Goal: Task Accomplishment & Management: Use online tool/utility

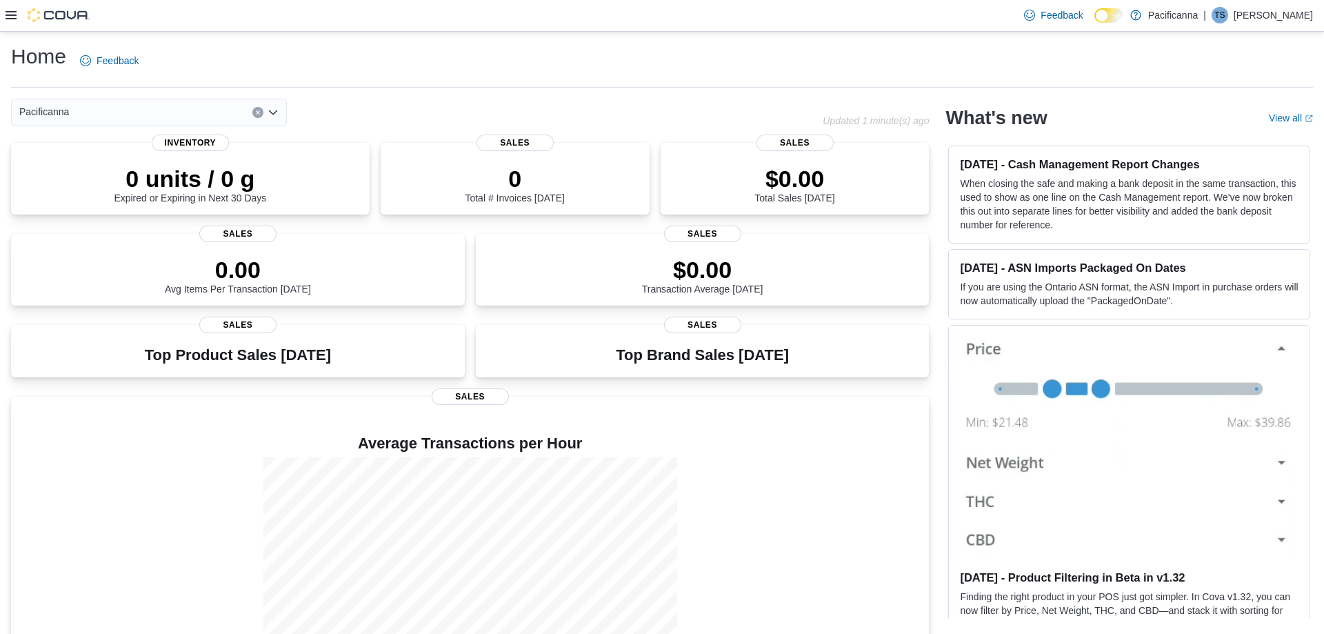
click at [12, 18] on icon at bounding box center [11, 15] width 11 height 8
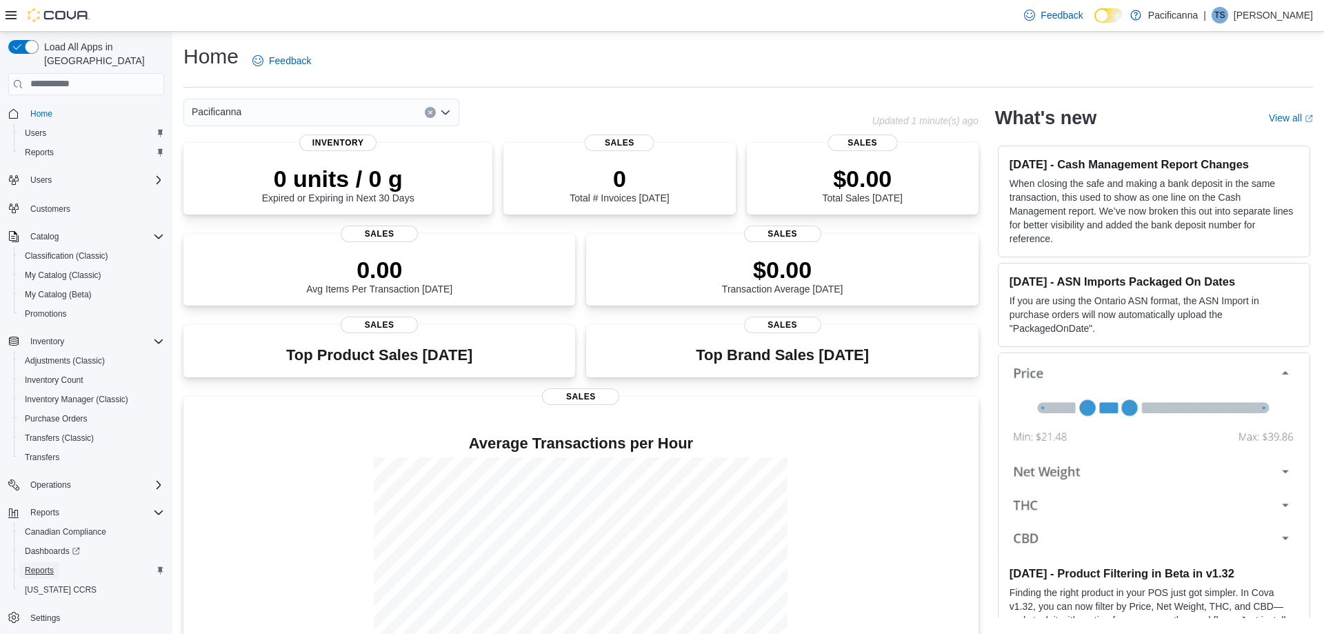
click at [50, 565] on span "Reports" at bounding box center [39, 570] width 29 height 11
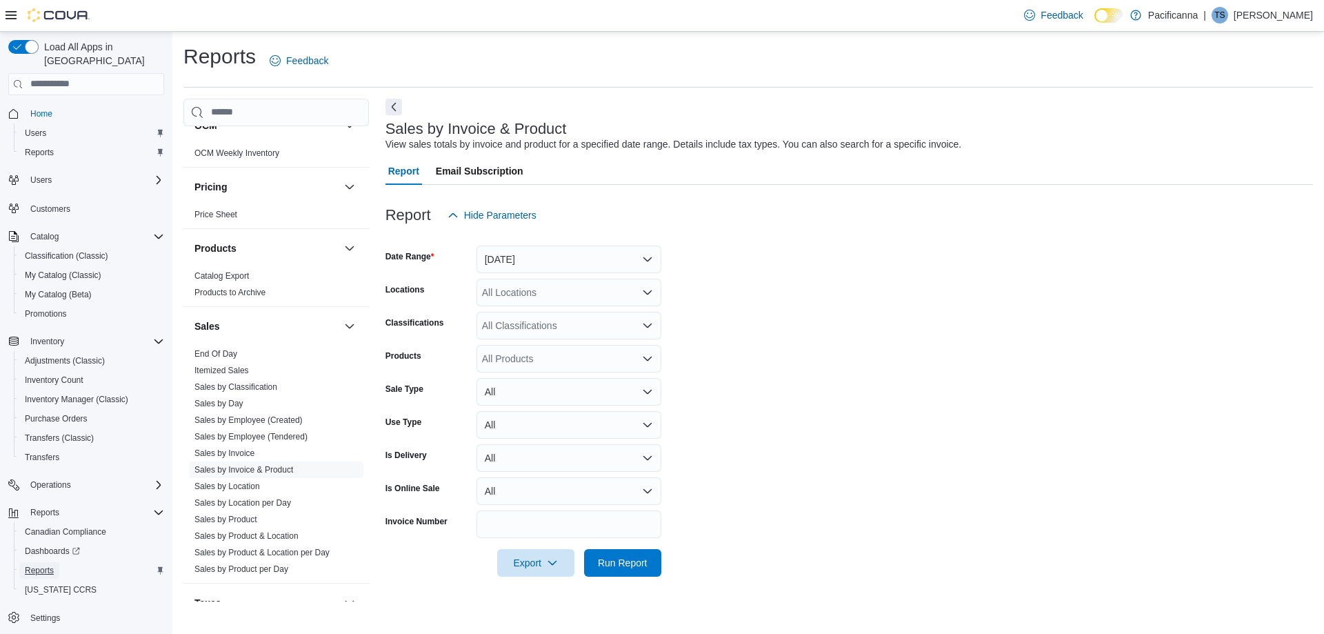
scroll to position [596, 0]
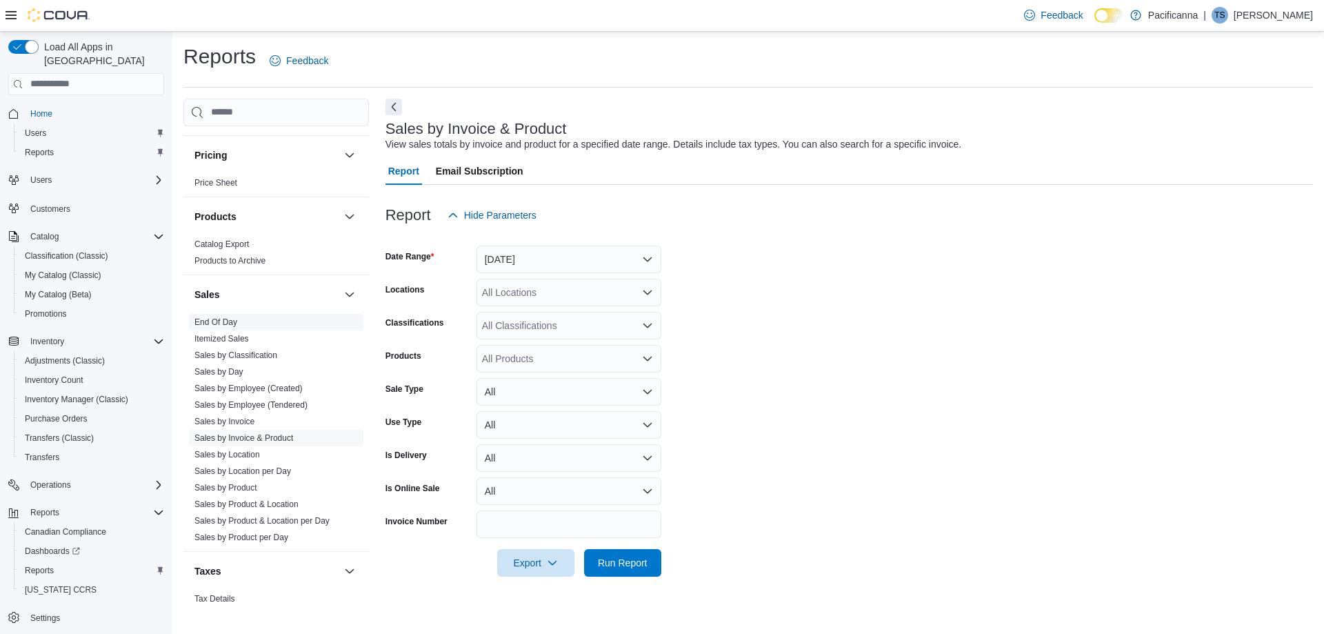
click at [229, 319] on link "End Of Day" at bounding box center [216, 322] width 43 height 10
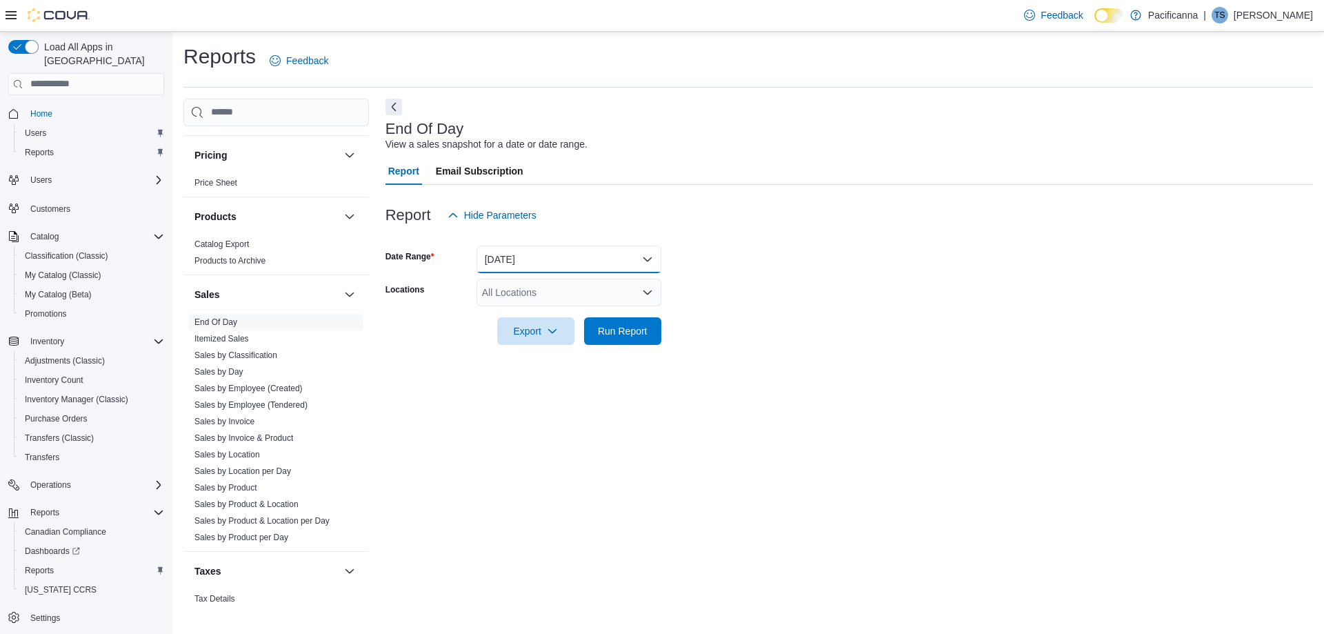
click at [579, 253] on button "[DATE]" at bounding box center [569, 260] width 185 height 28
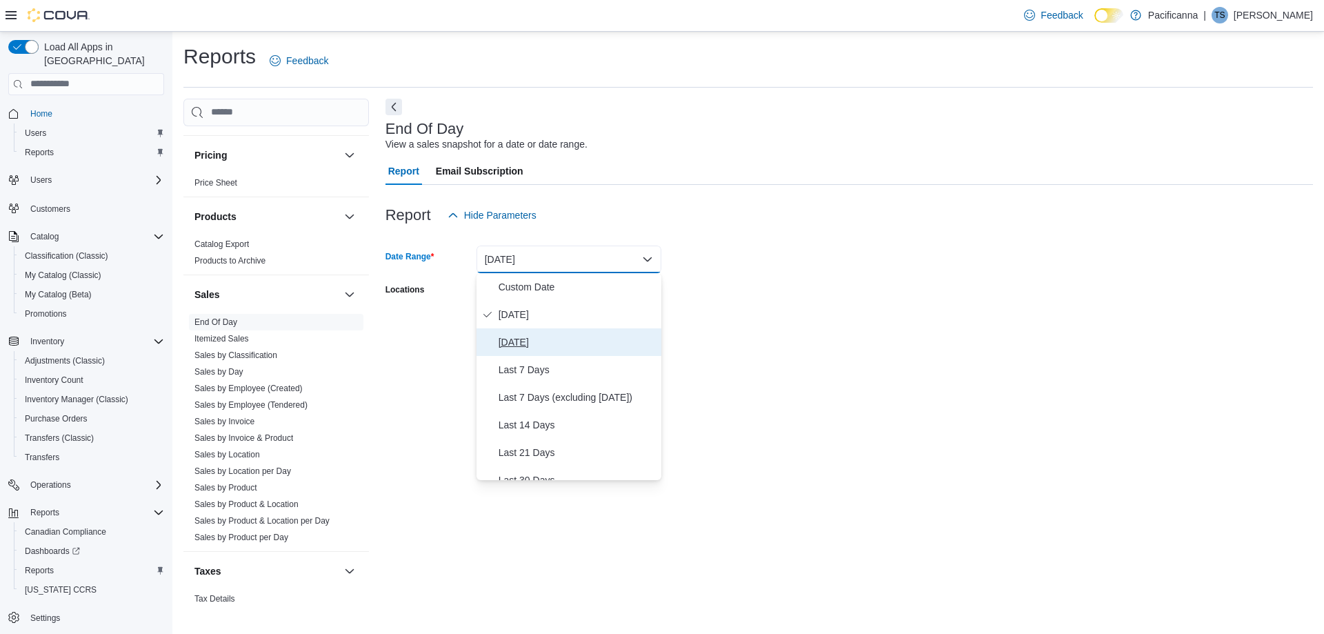
click at [530, 341] on span "[DATE]" at bounding box center [577, 342] width 157 height 17
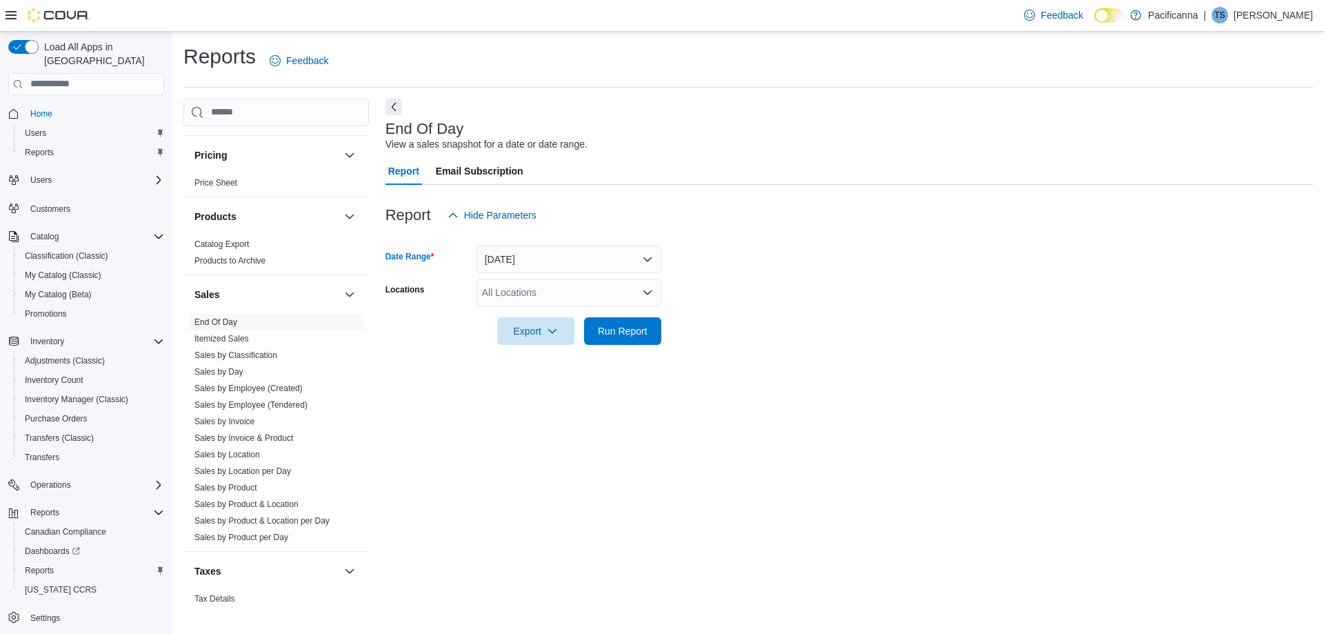
click at [525, 298] on div "All Locations" at bounding box center [569, 293] width 185 height 28
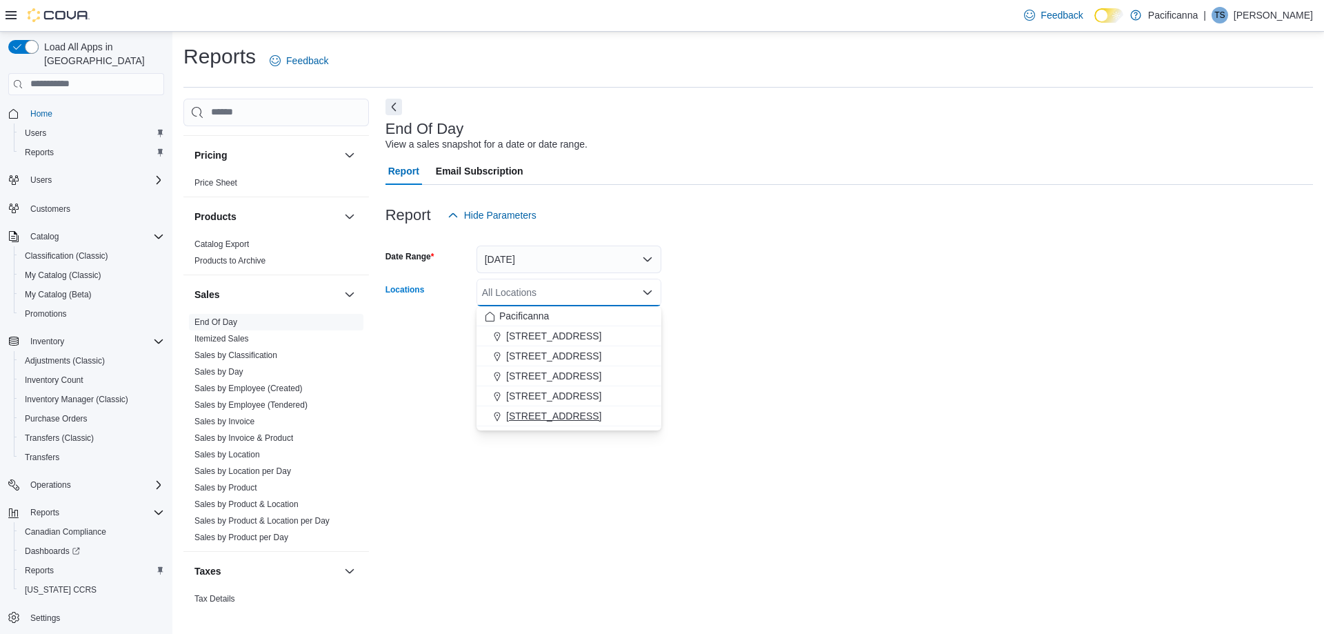
drag, startPoint x: 550, startPoint y: 412, endPoint x: 561, endPoint y: 415, distance: 11.6
click at [550, 413] on span "[STREET_ADDRESS]" at bounding box center [553, 416] width 95 height 14
drag, startPoint x: 815, startPoint y: 359, endPoint x: 788, endPoint y: 348, distance: 29.1
click at [820, 356] on div at bounding box center [850, 353] width 928 height 17
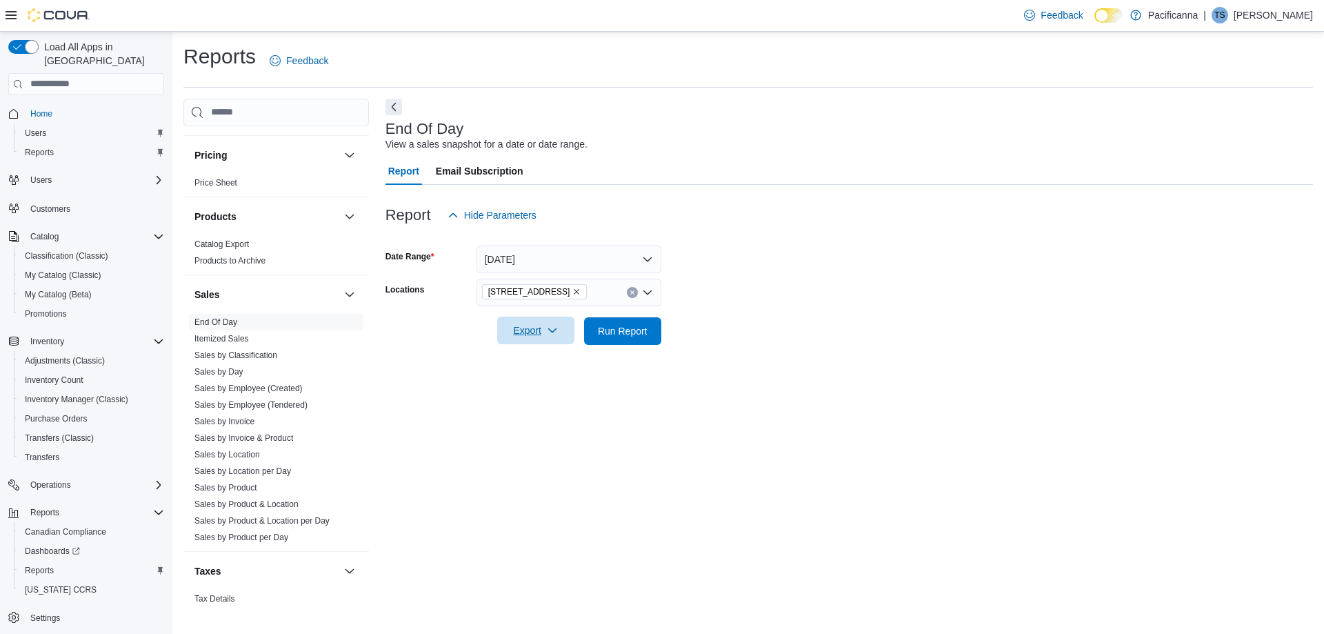
click at [544, 332] on span "Export" at bounding box center [536, 331] width 61 height 28
click at [537, 388] on span "Export to Pdf" at bounding box center [538, 386] width 62 height 11
